Goal: Transaction & Acquisition: Purchase product/service

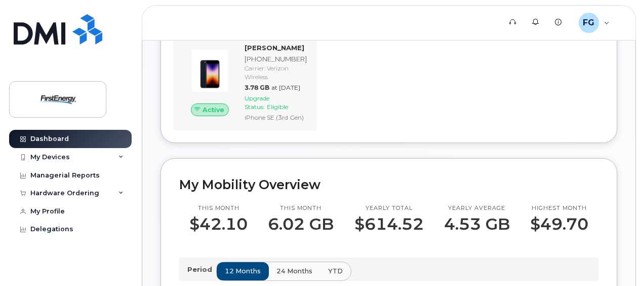
scroll to position [203, 0]
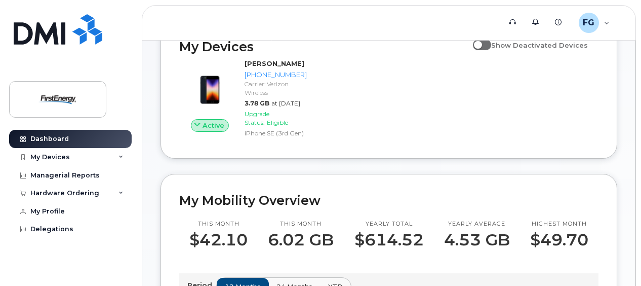
click at [446, 131] on div "Active GREGORY FRISARI 908-297-7310 Carrier: Verizon Wireless 3.78 GB at Sep 01…" at bounding box center [389, 99] width 432 height 93
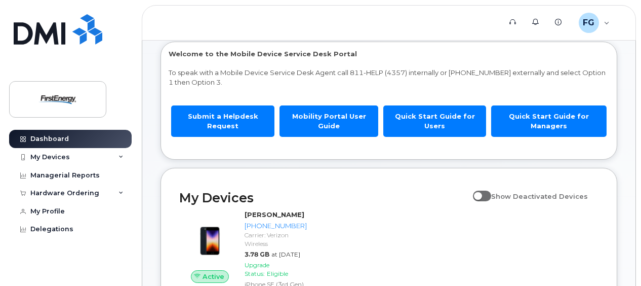
scroll to position [0, 0]
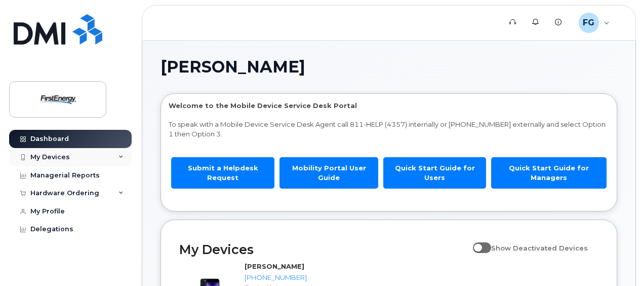
click at [112, 159] on div "My Devices" at bounding box center [70, 157] width 123 height 18
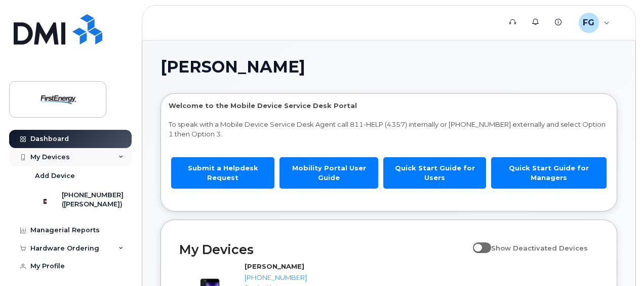
click at [112, 156] on div "My Devices" at bounding box center [70, 157] width 123 height 18
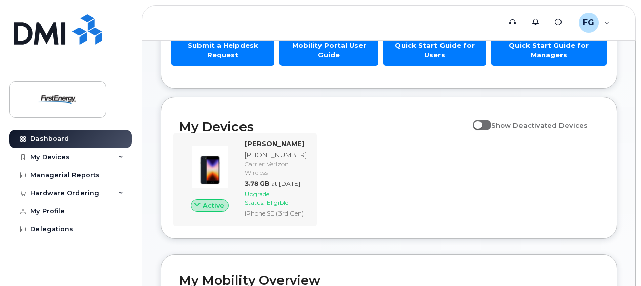
scroll to position [101, 0]
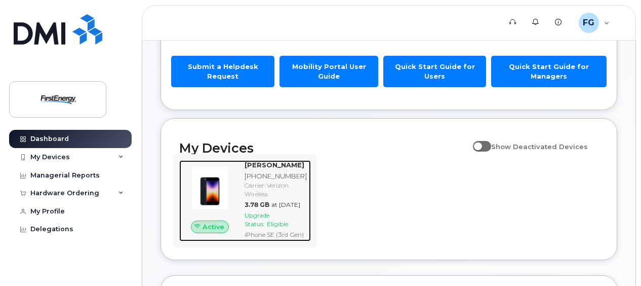
click at [266, 194] on div "Carrier: Verizon Wireless" at bounding box center [276, 189] width 62 height 17
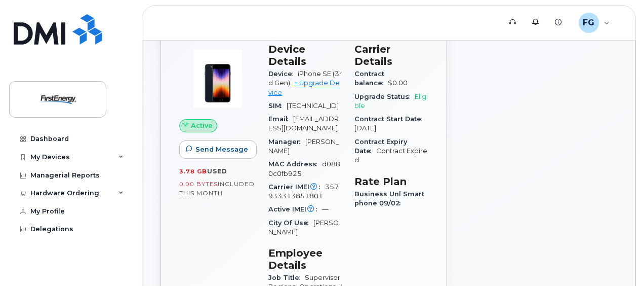
scroll to position [101, 0]
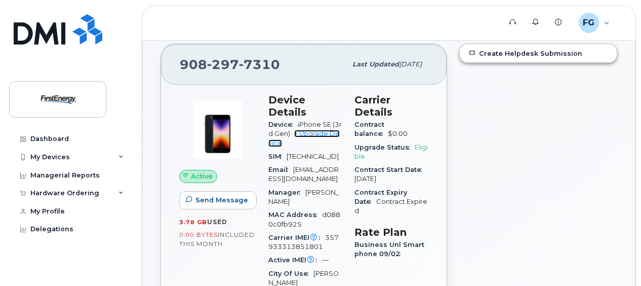
click at [315, 131] on link "+ Upgrade Device" at bounding box center [303, 138] width 71 height 17
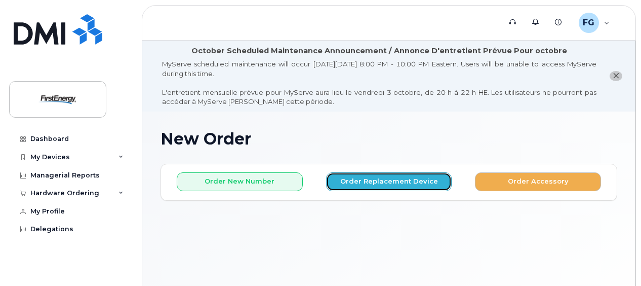
click at [363, 180] on button "Order Replacement Device" at bounding box center [389, 181] width 126 height 19
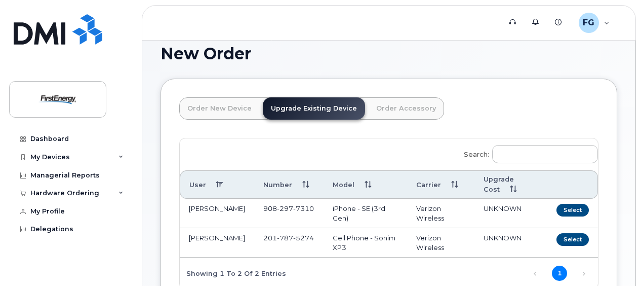
scroll to position [101, 0]
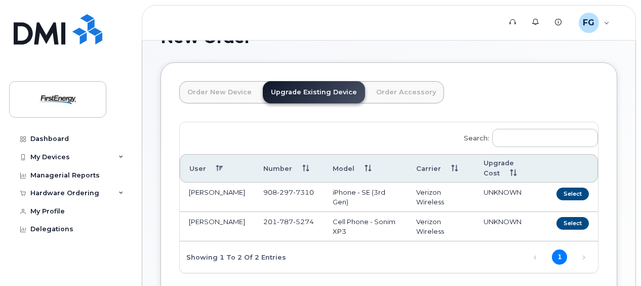
click at [325, 99] on link "Upgrade Existing Device" at bounding box center [314, 92] width 102 height 22
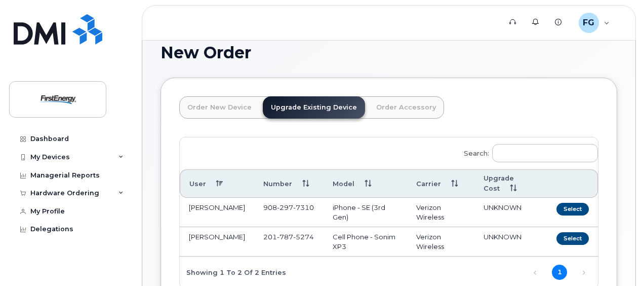
scroll to position [102, 0]
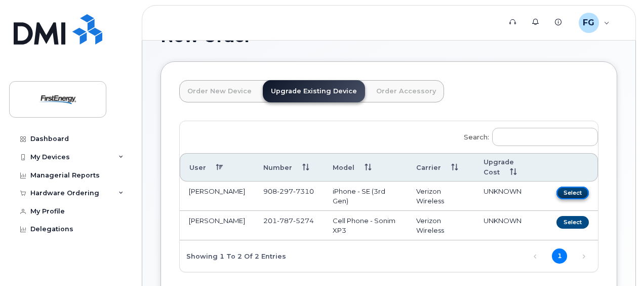
click at [572, 192] on button "Select" at bounding box center [573, 192] width 32 height 13
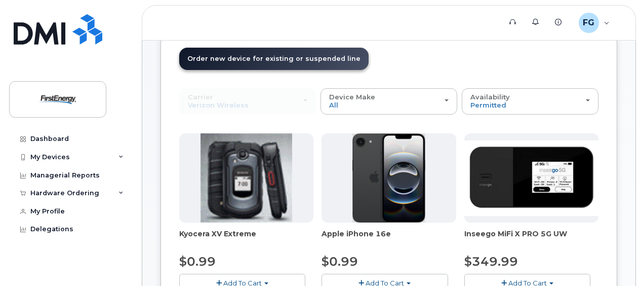
scroll to position [185, 0]
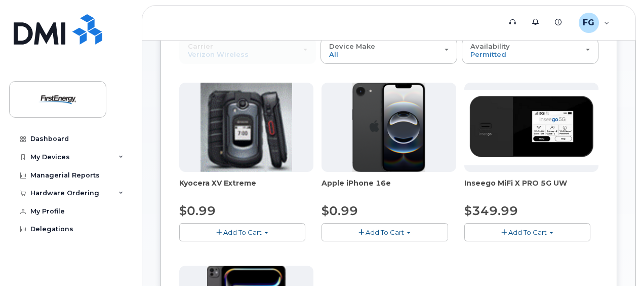
click at [384, 232] on span "Add To Cart" at bounding box center [385, 232] width 38 height 8
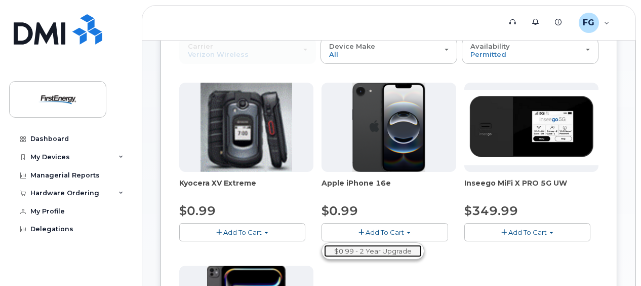
click at [391, 248] on link "$0.99 - 2 Year Upgrade" at bounding box center [373, 251] width 98 height 13
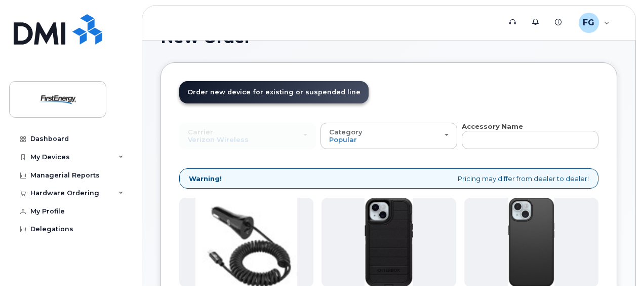
scroll to position [253, 0]
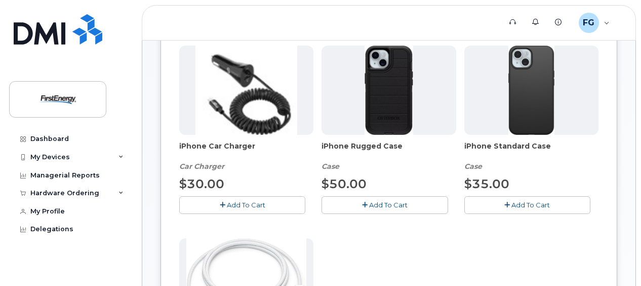
click at [383, 81] on img at bounding box center [389, 90] width 48 height 89
click at [374, 197] on button "Add To Cart" at bounding box center [385, 205] width 126 height 18
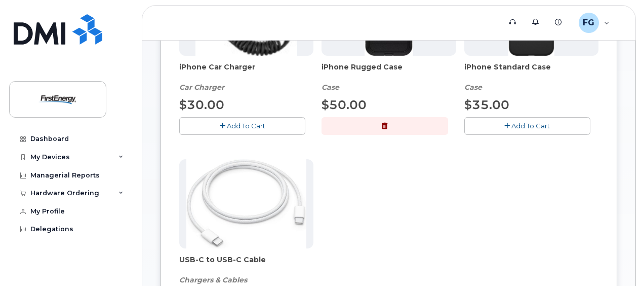
scroll to position [304, 0]
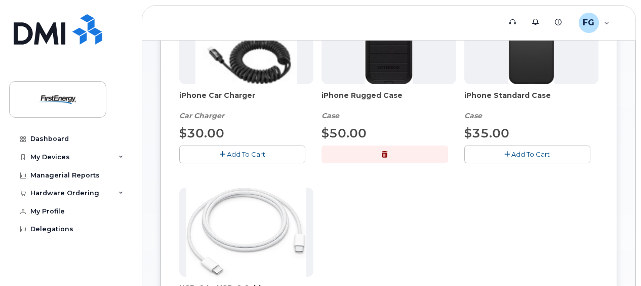
click at [251, 150] on span "Add To Cart" at bounding box center [246, 154] width 38 height 8
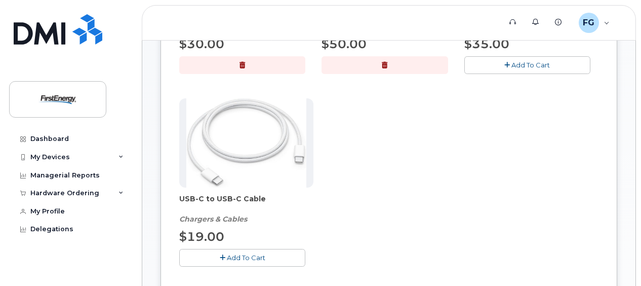
scroll to position [456, 0]
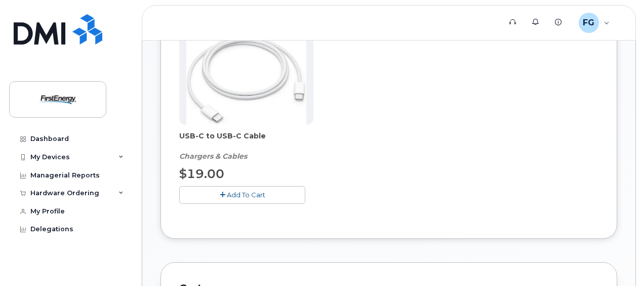
click at [230, 198] on button "Add To Cart" at bounding box center [242, 195] width 126 height 18
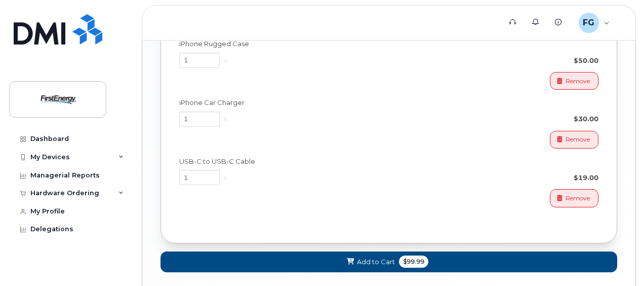
scroll to position [1077, 0]
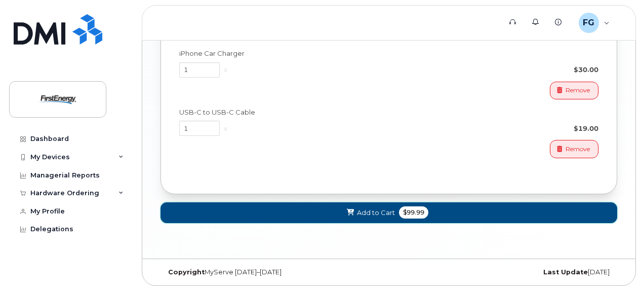
click at [419, 206] on span "$99.99" at bounding box center [413, 212] width 29 height 12
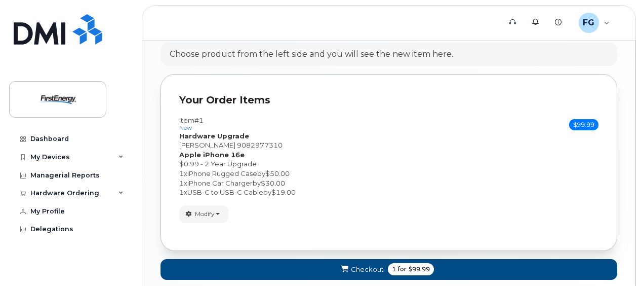
scroll to position [708, 0]
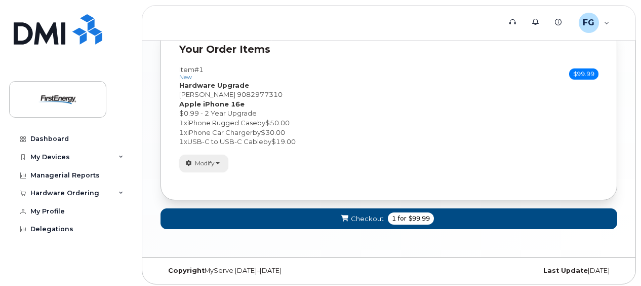
click at [220, 156] on button "Modify" at bounding box center [203, 164] width 49 height 18
click at [477, 118] on div "1 x iPhone Rugged Case by $50.00" at bounding box center [388, 123] width 419 height 10
click at [382, 221] on button "Checkout 1 for $99.99" at bounding box center [389, 218] width 457 height 21
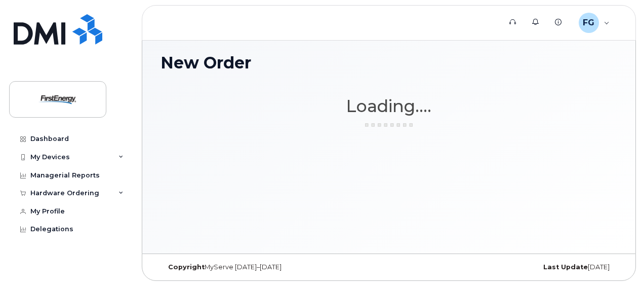
scroll to position [75, 0]
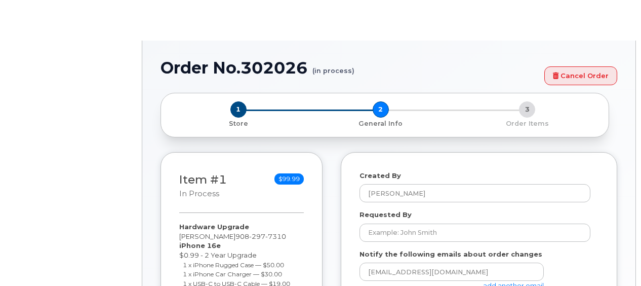
select select
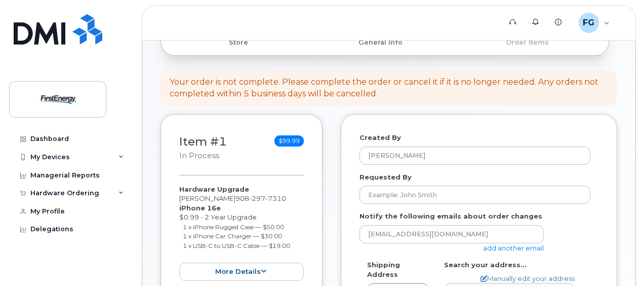
scroll to position [203, 0]
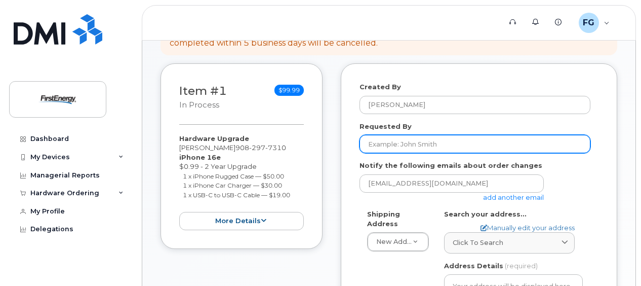
click at [383, 139] on input "Requested By" at bounding box center [475, 144] width 231 height 18
type input "[PERSON_NAME]"
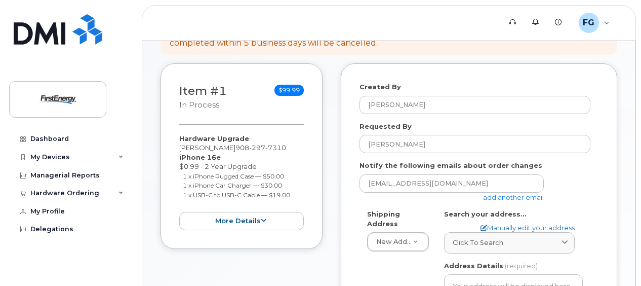
click at [585, 180] on div "[EMAIL_ADDRESS][DOMAIN_NAME] add another email" at bounding box center [475, 188] width 231 height 28
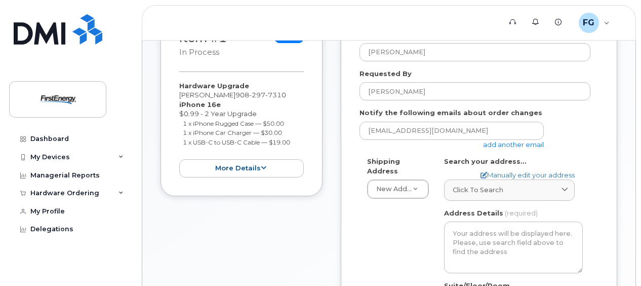
scroll to position [304, 0]
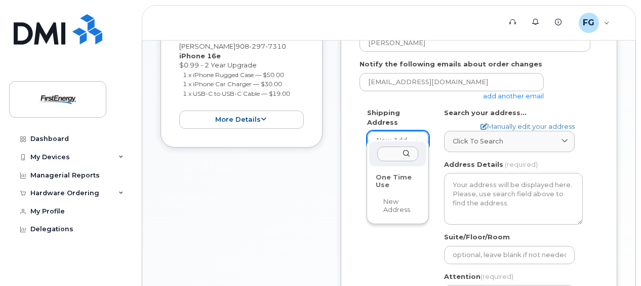
click at [387, 180] on div "One Time Use" at bounding box center [397, 181] width 51 height 24
select select
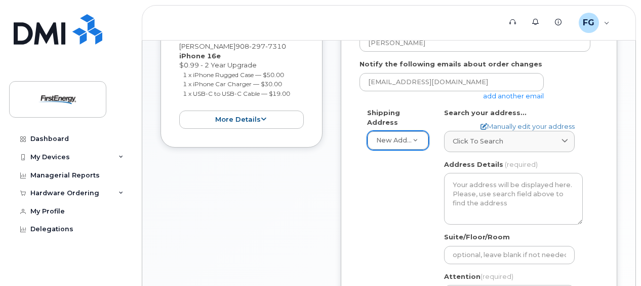
click at [399, 159] on div "Shipping Address New Address New Address AB Search your address... Manually edi…" at bounding box center [475, 229] width 231 height 242
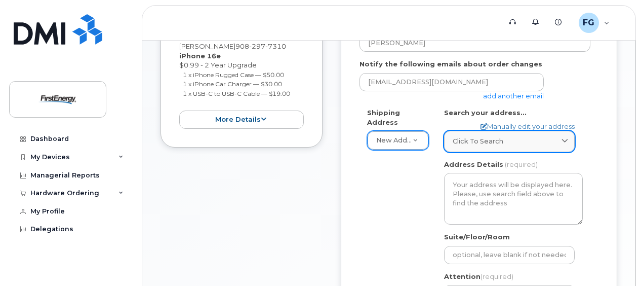
click at [464, 145] on link "Click to search" at bounding box center [509, 141] width 131 height 21
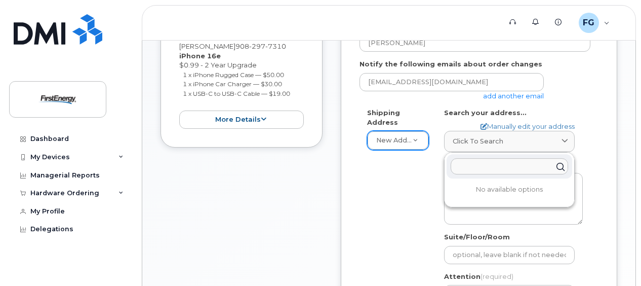
click at [481, 168] on input "text" at bounding box center [510, 167] width 118 height 16
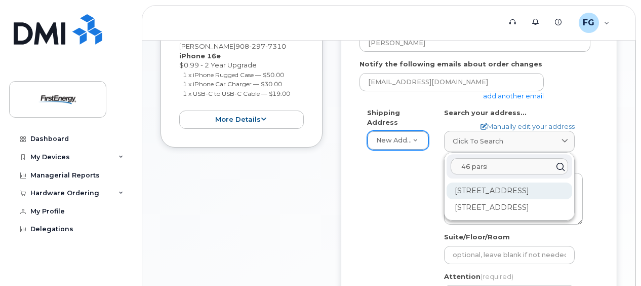
type input "46 parsi"
click at [491, 194] on div "46 Parsippany Blvd Boonton NJ 07005-1031" at bounding box center [510, 190] width 126 height 17
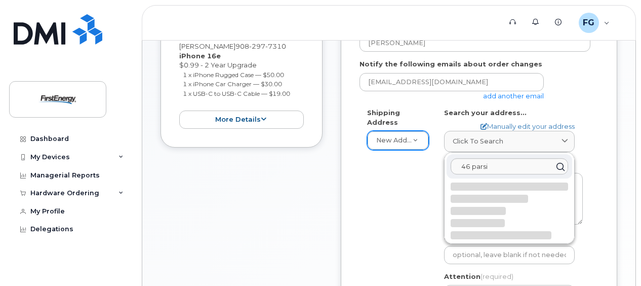
select select
type textarea "46 Parsippany Blvd BOONTON NJ 07005-1031 UNITED STATES"
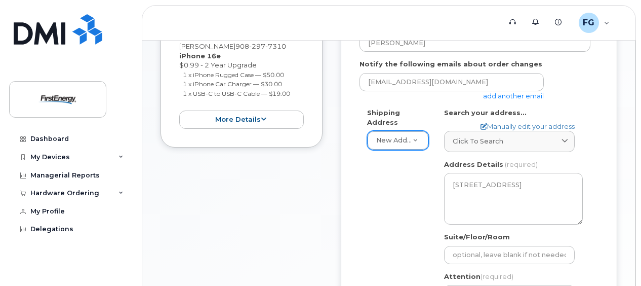
click at [400, 190] on div "Shipping Address New Address New Address NJ Boonton Search your address... Manu…" at bounding box center [475, 229] width 231 height 242
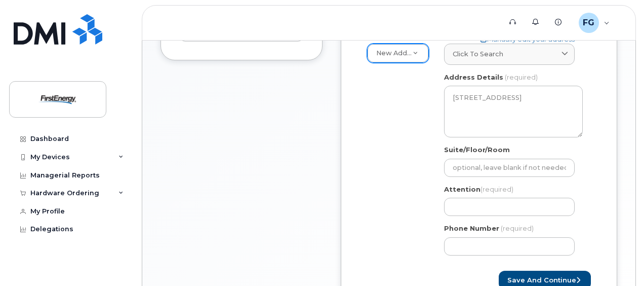
scroll to position [405, 0]
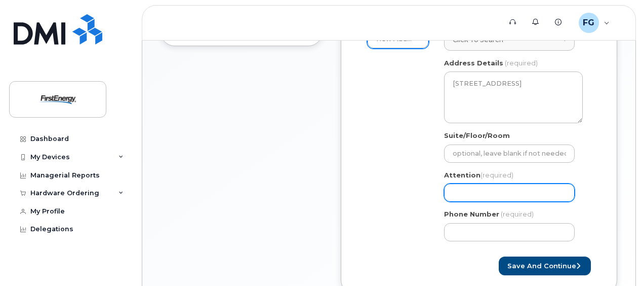
click at [513, 195] on input "Attention (required)" at bounding box center [509, 192] width 131 height 18
select select
type input "G"
select select
type input "Gr"
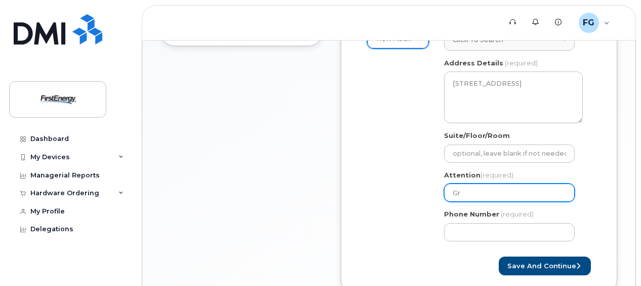
select select
type input "Gre"
select select
type input "Greg"
select select
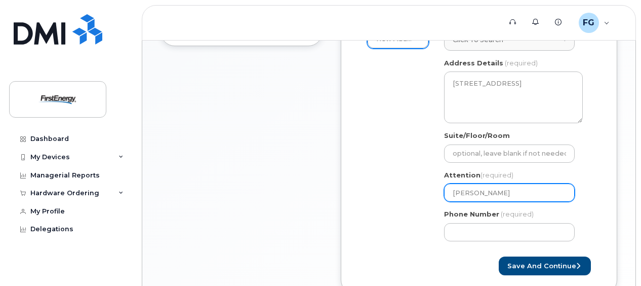
type input "Greg F"
select select
type input "Greg Fr"
select select
type input "Greg Fri"
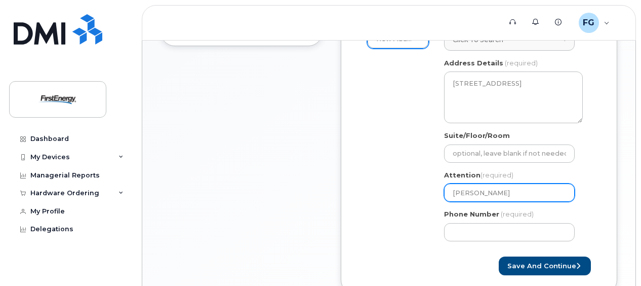
select select
type input "Greg Fris"
select select
type input "Greg Frisa"
select select
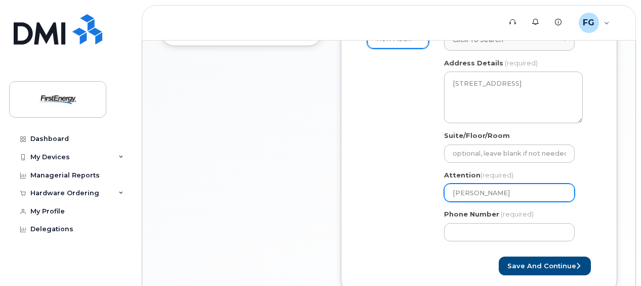
type input "Greg Frisar"
select select
type input "Greg Frisari"
type input "908"
click at [411, 170] on div "Shipping Address New Address New Address NJ Boonton Search your address... Manu…" at bounding box center [475, 128] width 231 height 242
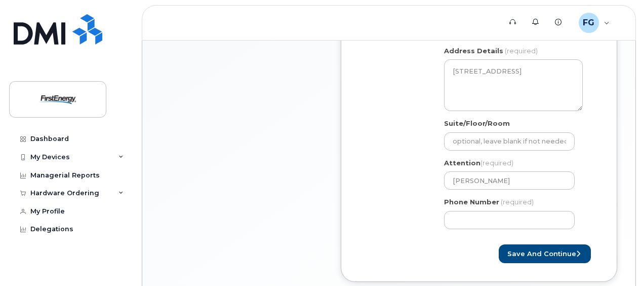
scroll to position [477, 0]
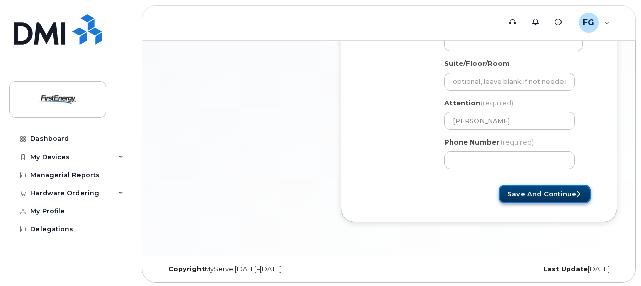
click at [546, 191] on button "Save and Continue" at bounding box center [545, 193] width 92 height 19
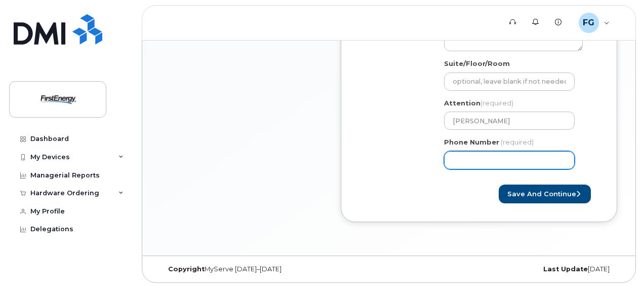
click at [499, 160] on input "Phone Number" at bounding box center [509, 160] width 131 height 18
type input "908297731"
select select
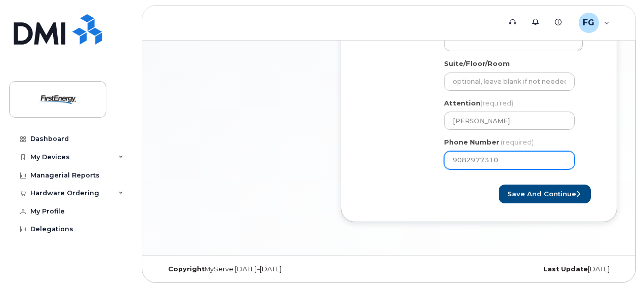
click at [468, 157] on input "9082977310" at bounding box center [509, 160] width 131 height 18
click at [480, 158] on input "9082977310" at bounding box center [509, 160] width 131 height 18
type input "9082977310"
click at [488, 177] on form "Created By Frisari, Gregory Requested By Frisari, Gregory Notify the following …" at bounding box center [479, 6] width 239 height 396
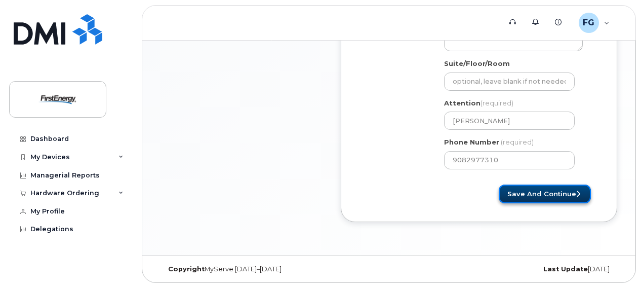
click at [557, 195] on button "Save and Continue" at bounding box center [545, 193] width 92 height 19
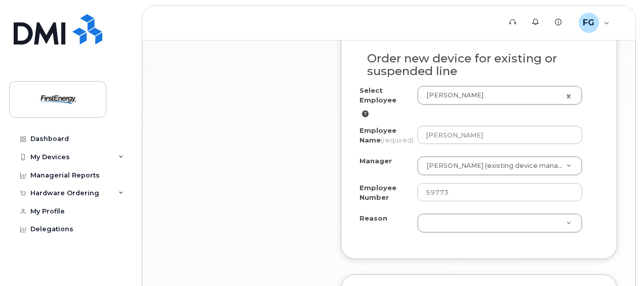
scroll to position [709, 0]
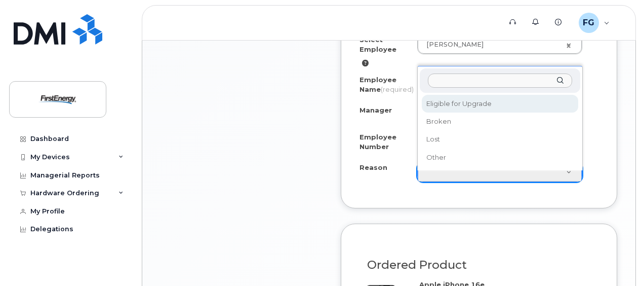
select select "eligible_for_upgrade"
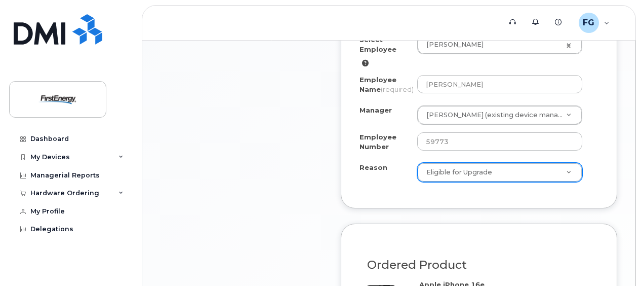
click at [293, 137] on div "Item #1 in process $99.99 Hardware Upgrade Gregory Frisari 908 297 7310 iPhone …" at bounding box center [242, 17] width 162 height 921
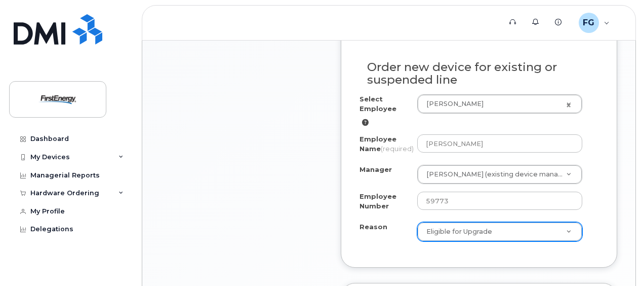
scroll to position [653, 0]
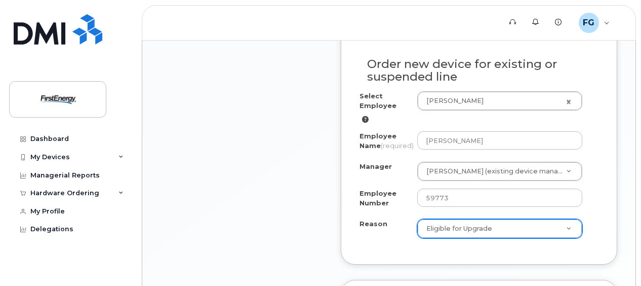
click at [291, 156] on div "Item #1 in process $99.99 Hardware Upgrade Gregory Frisari 908 297 7310 iPhone …" at bounding box center [242, 73] width 162 height 921
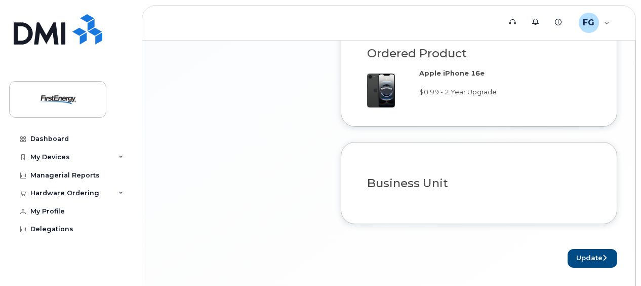
scroll to position [957, 0]
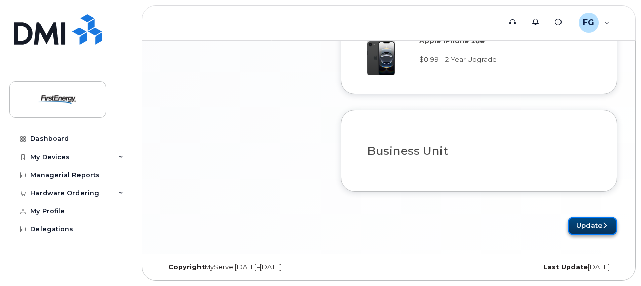
click at [583, 221] on button "Update" at bounding box center [593, 225] width 50 height 19
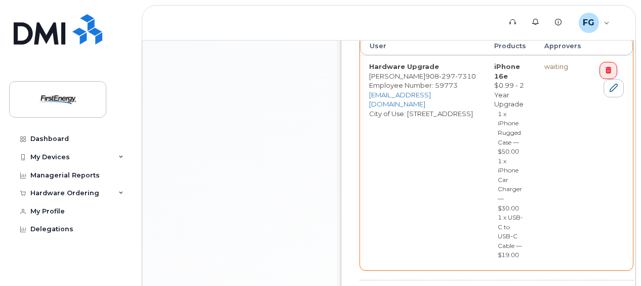
scroll to position [647, 0]
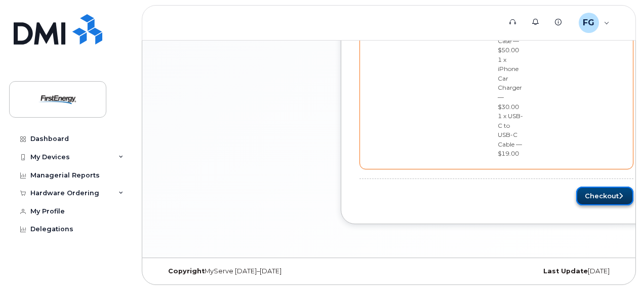
click at [580, 193] on button "Checkout" at bounding box center [604, 195] width 57 height 19
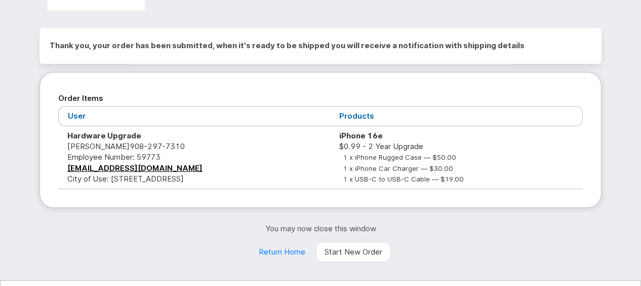
scroll to position [97, 0]
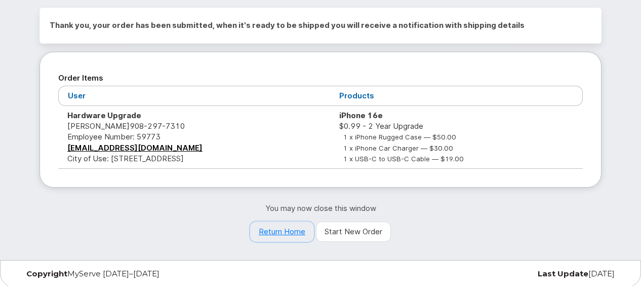
click at [284, 228] on link "Return Home" at bounding box center [282, 231] width 64 height 20
